Goal: Entertainment & Leisure: Consume media (video, audio)

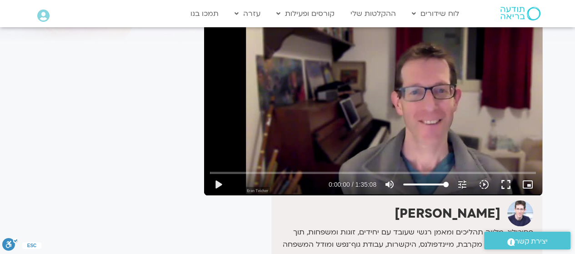
scroll to position [91, 0]
